Goal: Information Seeking & Learning: Learn about a topic

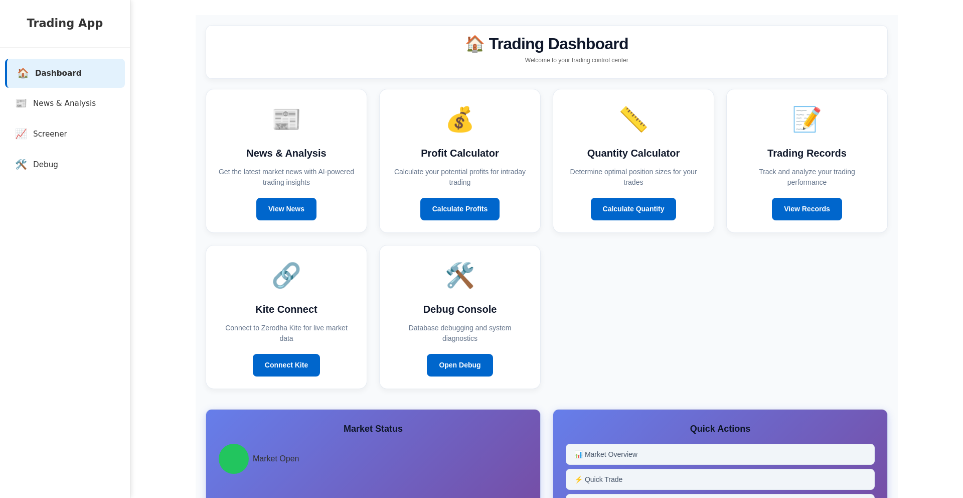
scroll to position [59, 0]
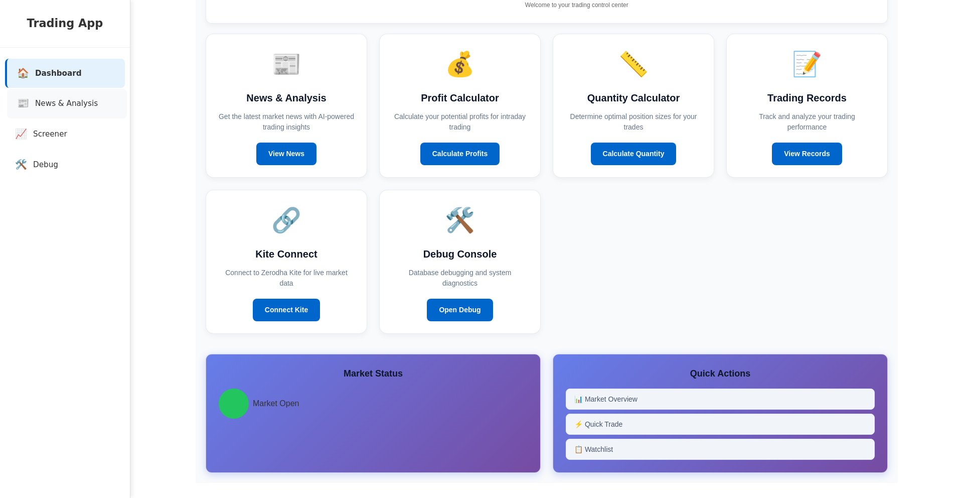
click at [77, 110] on link "📰 News & Analysis" at bounding box center [67, 104] width 120 height 30
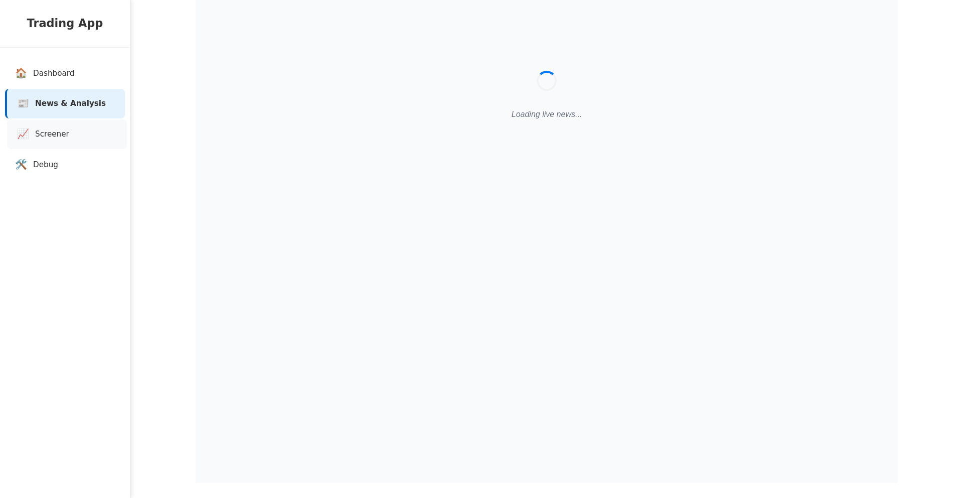
scroll to position [30, 0]
click at [71, 133] on link "📈 Screener" at bounding box center [67, 134] width 120 height 30
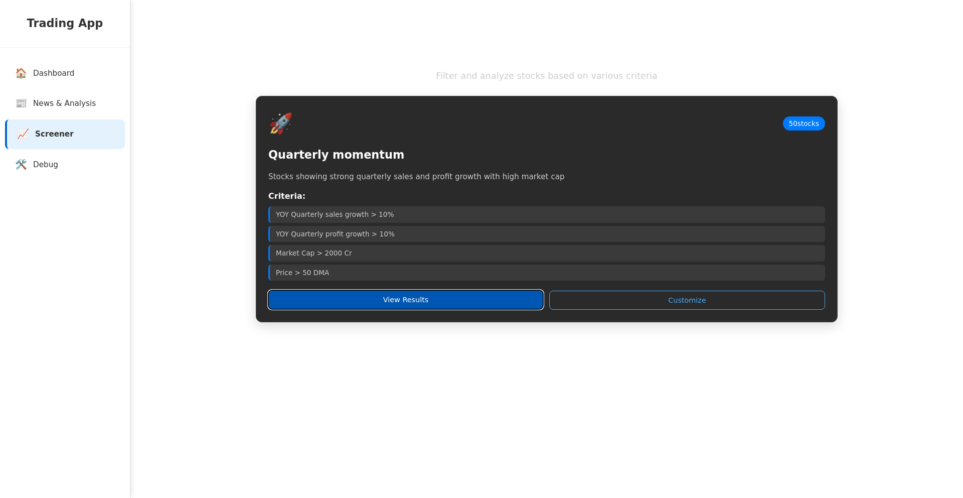
click at [517, 301] on button "View Results" at bounding box center [405, 299] width 275 height 19
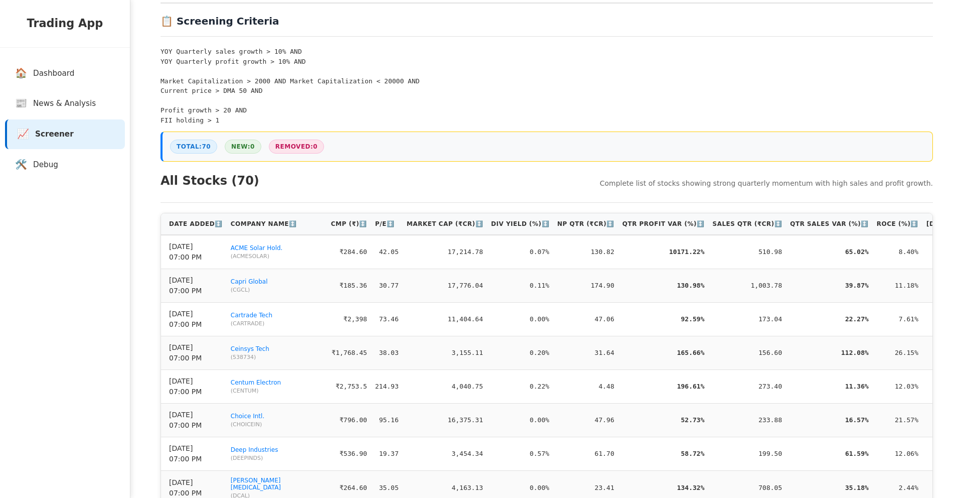
scroll to position [106, 0]
click at [751, 235] on th "Sales Qtr (₹Cr) ↕️" at bounding box center [748, 225] width 78 height 22
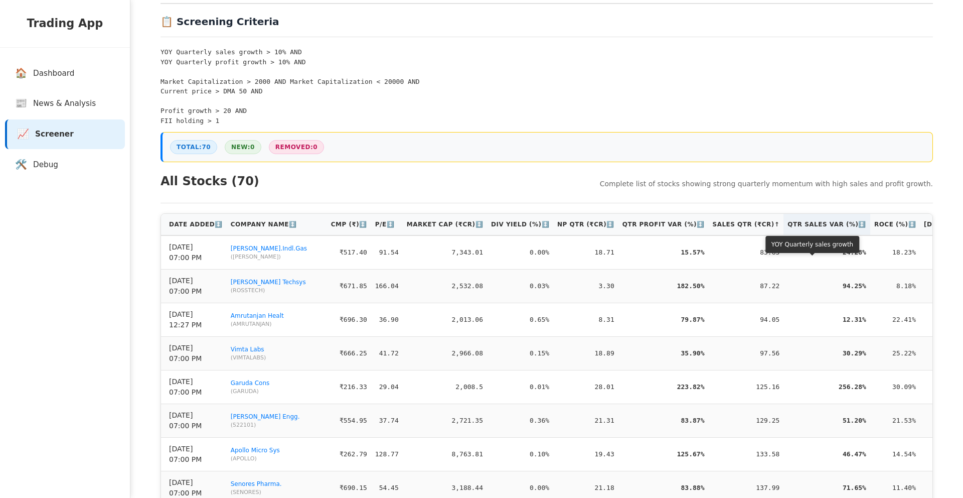
click at [833, 235] on th "Qtr Sales Var (%) ↕️" at bounding box center [827, 225] width 87 height 22
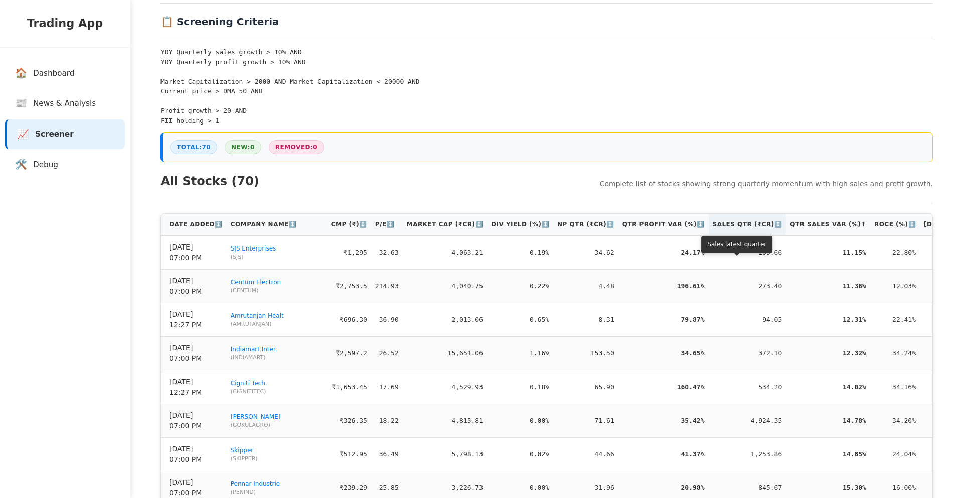
click at [725, 235] on th "Sales Qtr (₹Cr) ↕️" at bounding box center [748, 225] width 78 height 22
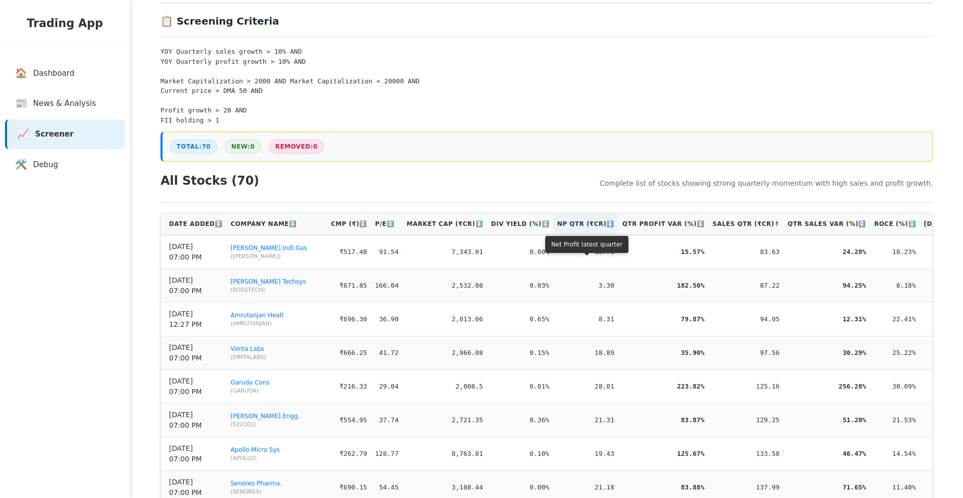
click at [597, 235] on th "NP Qtr (₹Cr) ↕️" at bounding box center [585, 224] width 65 height 22
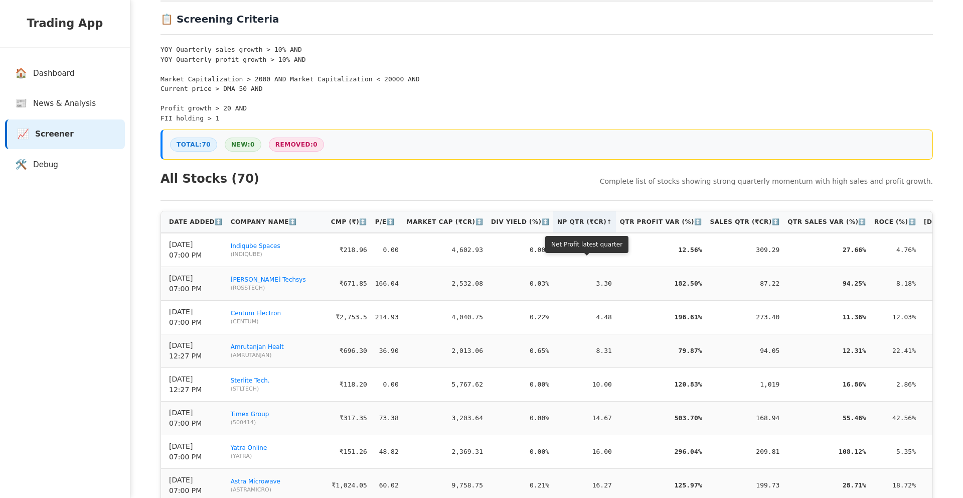
click at [597, 233] on th "NP Qtr (₹Cr) ↑" at bounding box center [584, 222] width 63 height 22
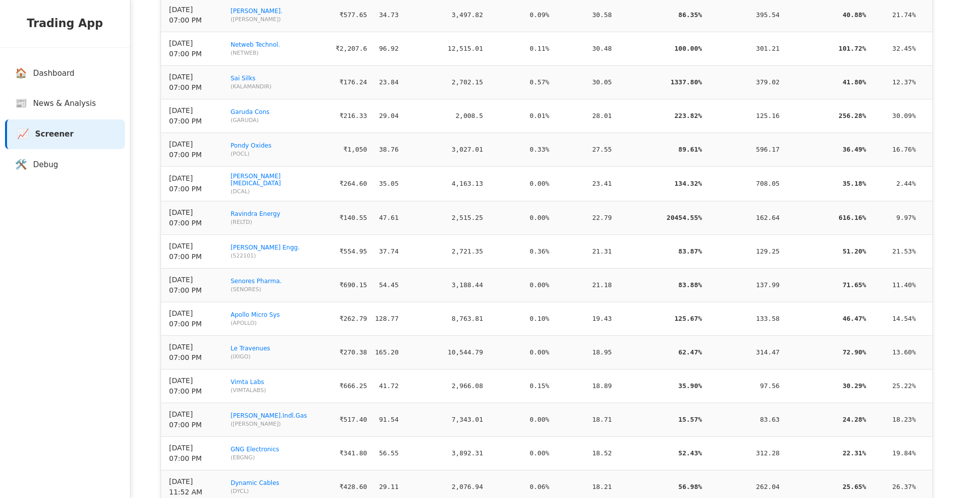
scroll to position [1989, 0]
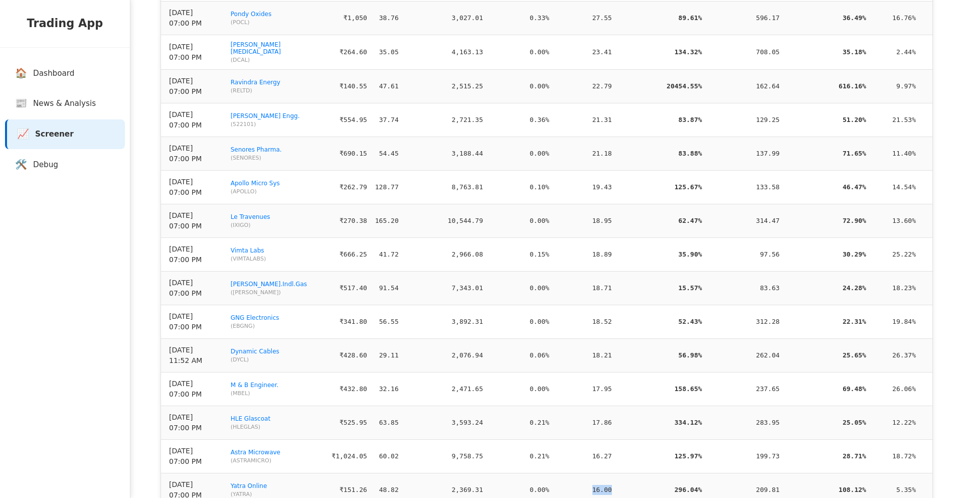
drag, startPoint x: 595, startPoint y: 262, endPoint x: 616, endPoint y: 261, distance: 21.1
click at [616, 473] on td "16.00" at bounding box center [584, 490] width 63 height 34
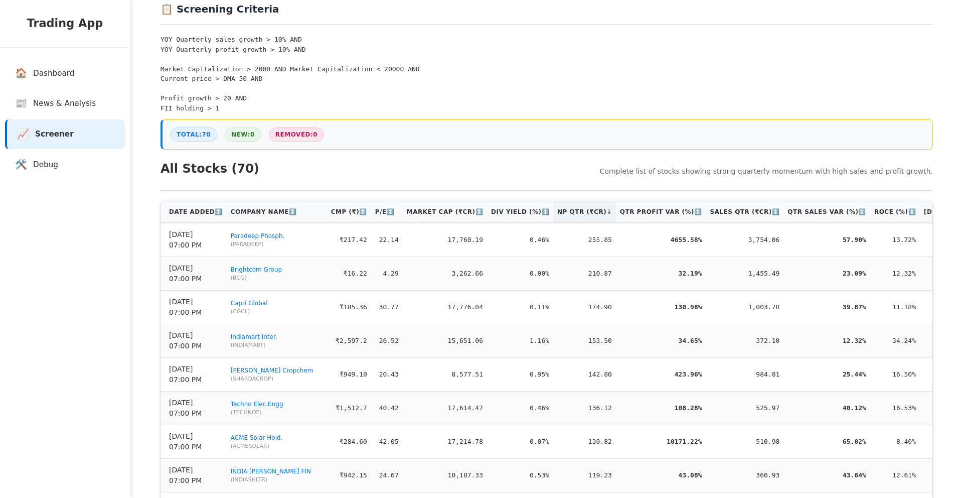
scroll to position [124, 0]
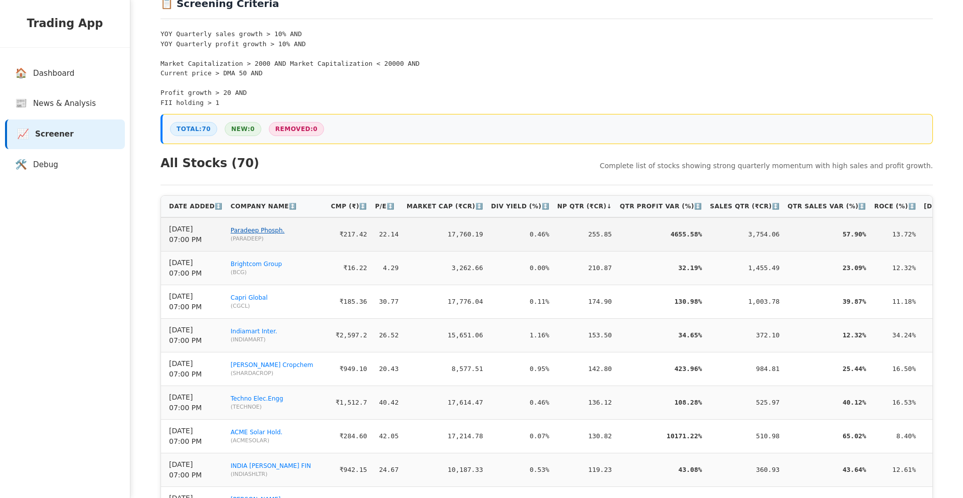
click at [265, 234] on link "Paradeep Phosph." at bounding box center [258, 230] width 54 height 7
drag, startPoint x: 392, startPoint y: 277, endPoint x: 413, endPoint y: 276, distance: 21.1
click at [403, 251] on td "22.14" at bounding box center [387, 234] width 32 height 34
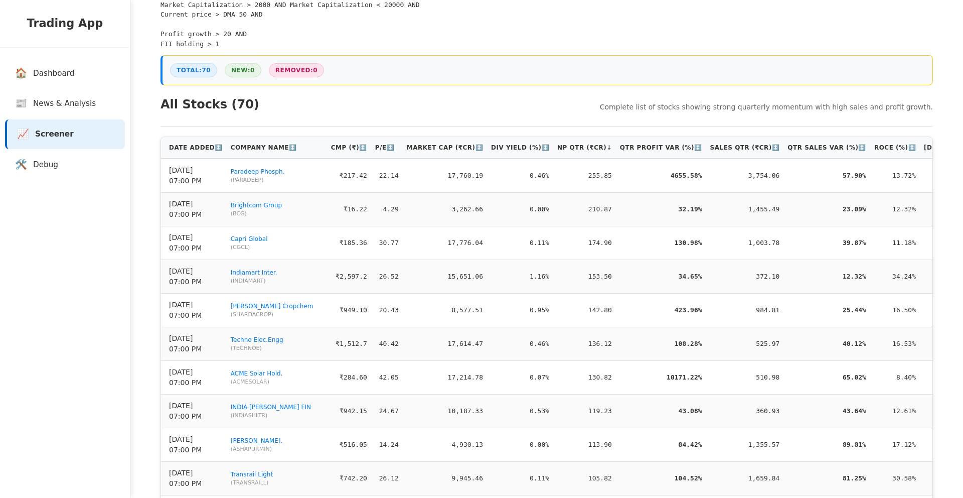
scroll to position [185, 0]
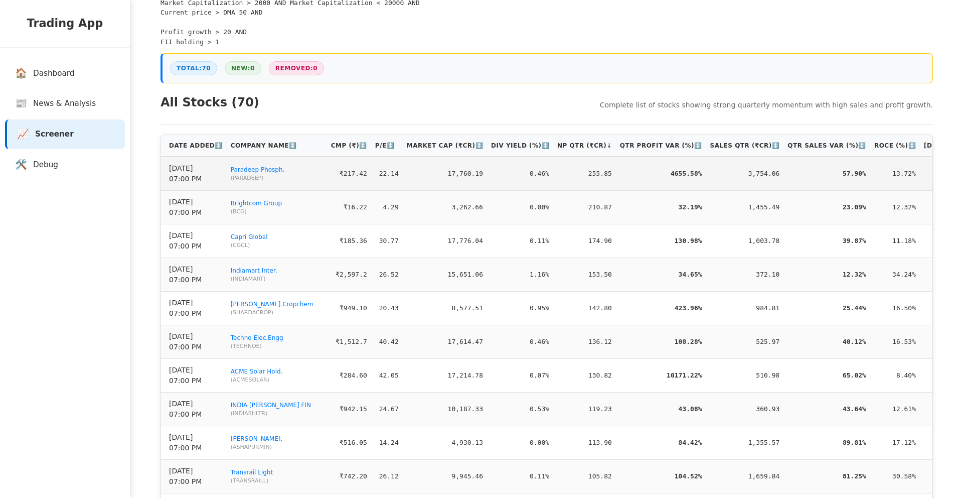
click at [403, 191] on td "22.14" at bounding box center [387, 174] width 32 height 34
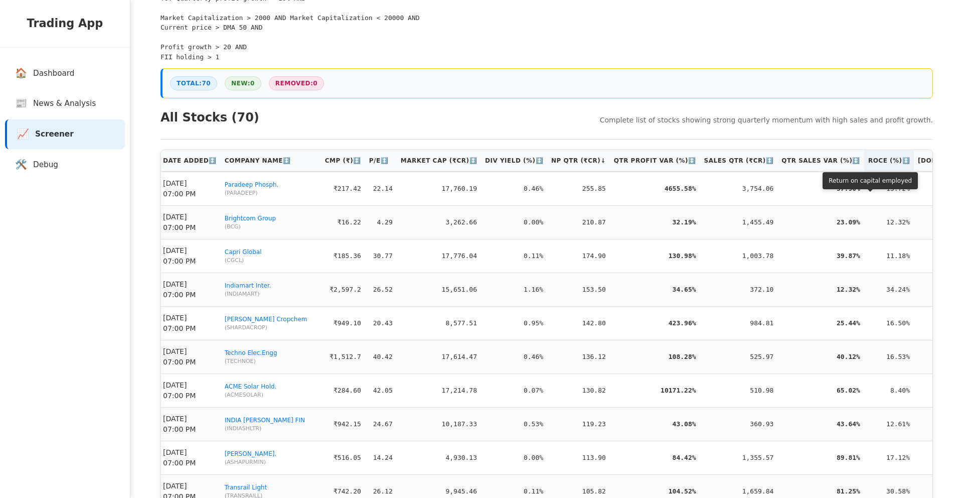
scroll to position [0, 0]
